Goal: Find specific page/section: Find specific page/section

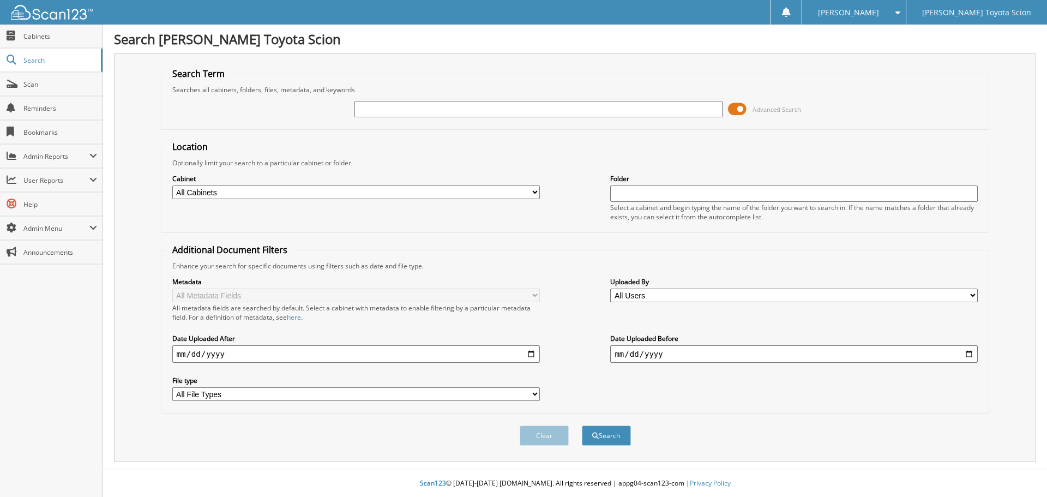
click at [402, 107] on input "text" at bounding box center [539, 109] width 368 height 16
type input "6321893"
click at [582, 426] on button "Search" at bounding box center [606, 436] width 49 height 20
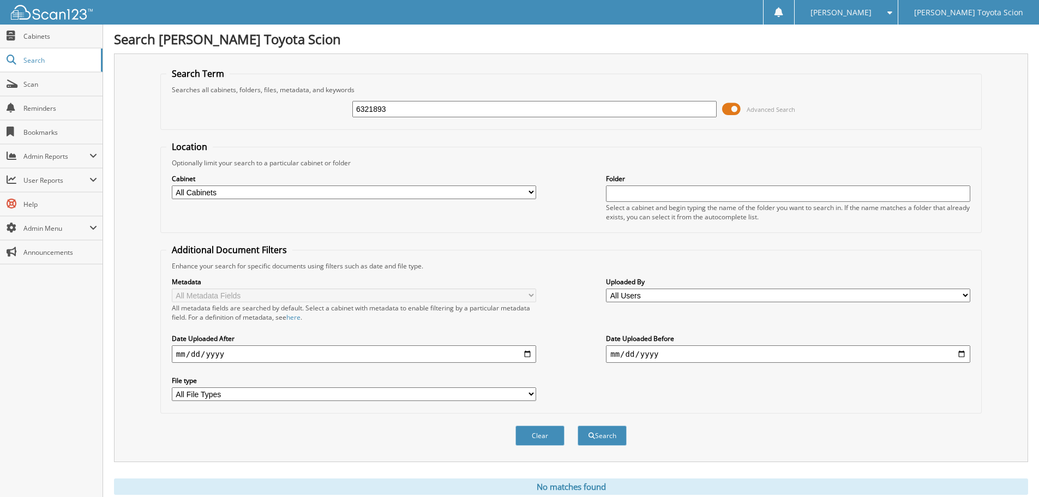
drag, startPoint x: 428, startPoint y: 116, endPoint x: 218, endPoint y: 117, distance: 210.0
click at [218, 117] on div "6321893 Advanced Search" at bounding box center [571, 108] width 810 height 29
type input "6301066"
click at [578, 426] on button "Search" at bounding box center [602, 436] width 49 height 20
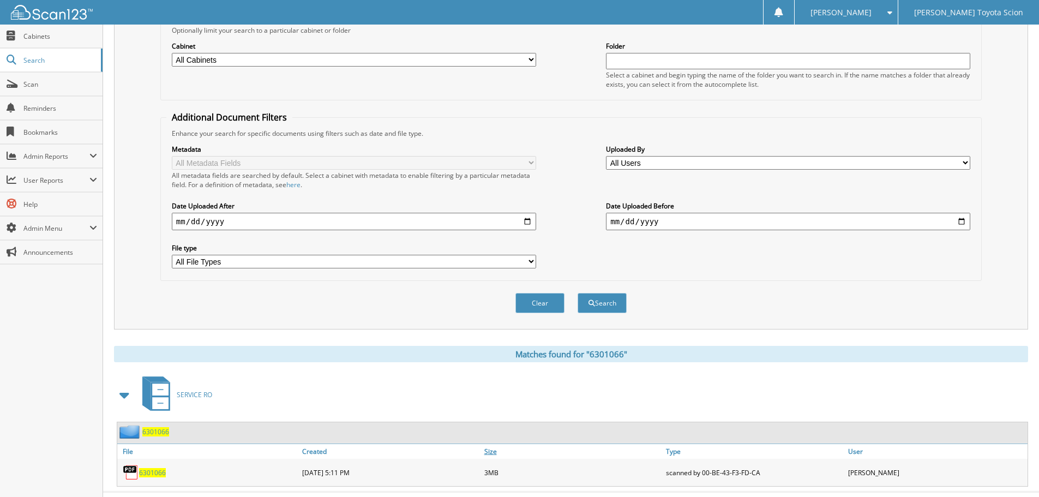
scroll to position [155, 0]
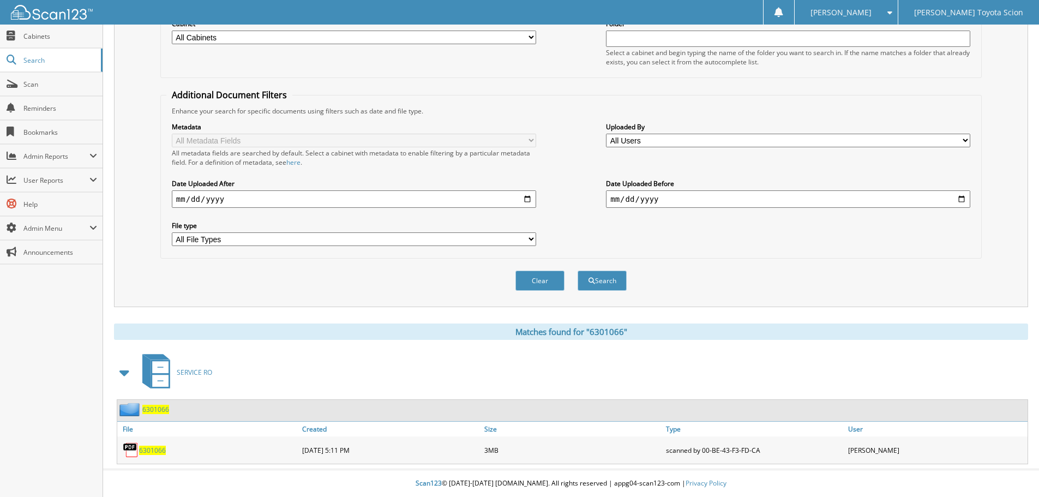
click at [144, 446] on span "6301066" at bounding box center [152, 450] width 27 height 9
